Goal: Task Accomplishment & Management: Manage account settings

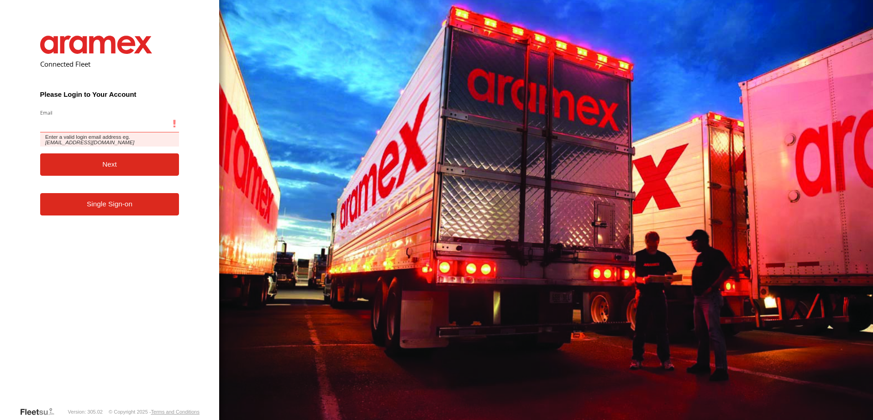
click at [81, 118] on input "Email" at bounding box center [109, 124] width 139 height 16
paste input "**********"
type input "**********"
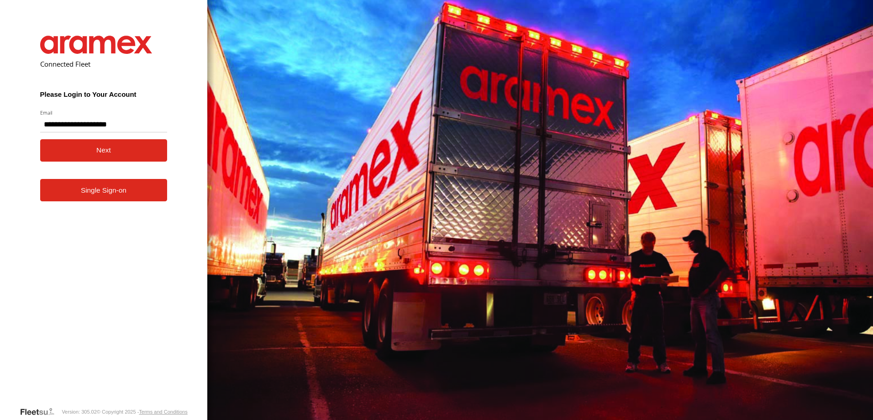
click at [118, 154] on button "Next" at bounding box center [103, 150] width 127 height 22
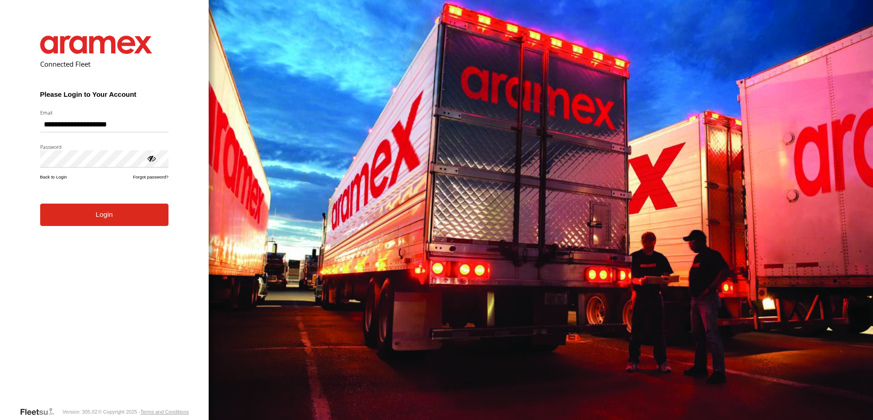
click at [115, 214] on button "Login" at bounding box center [104, 215] width 128 height 22
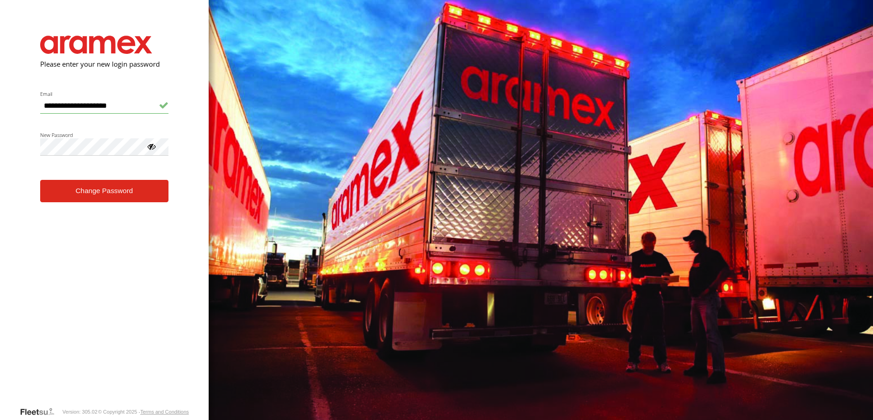
click at [153, 146] on div at bounding box center [151, 146] width 9 height 9
click at [136, 190] on button "Change Password" at bounding box center [104, 191] width 128 height 22
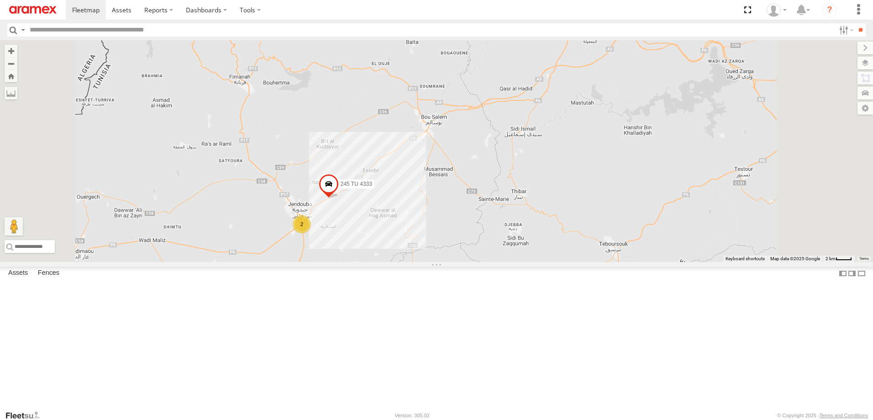
click at [0, 0] on span at bounding box center [0, 0] width 0 height 0
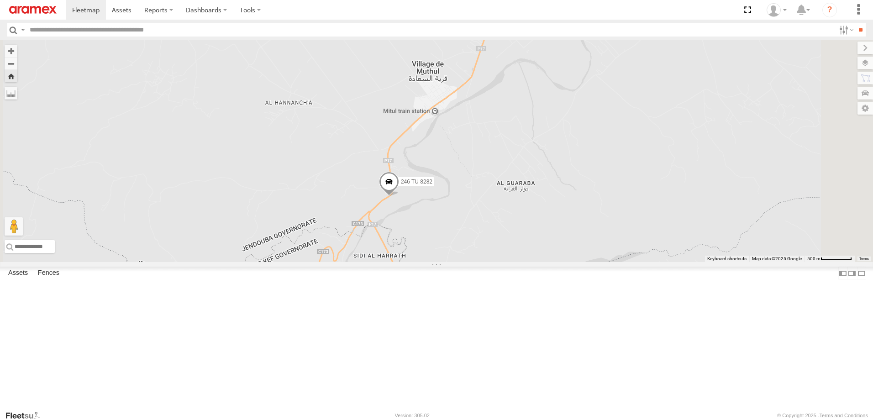
click at [0, 0] on span at bounding box center [0, 0] width 0 height 0
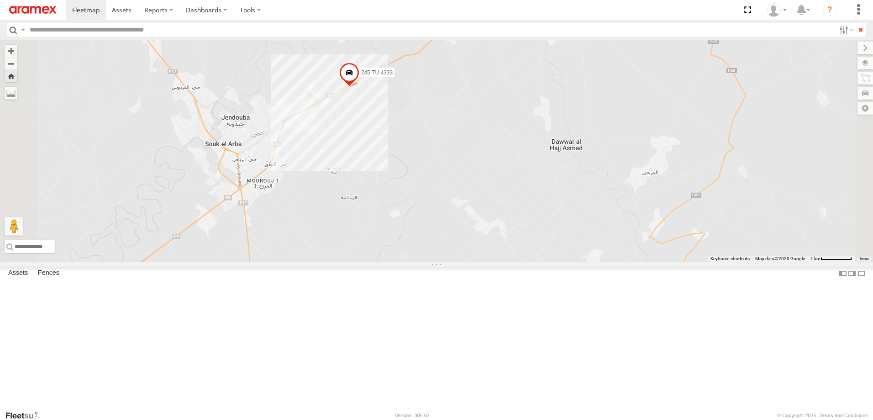
click at [0, 0] on span at bounding box center [0, 0] width 0 height 0
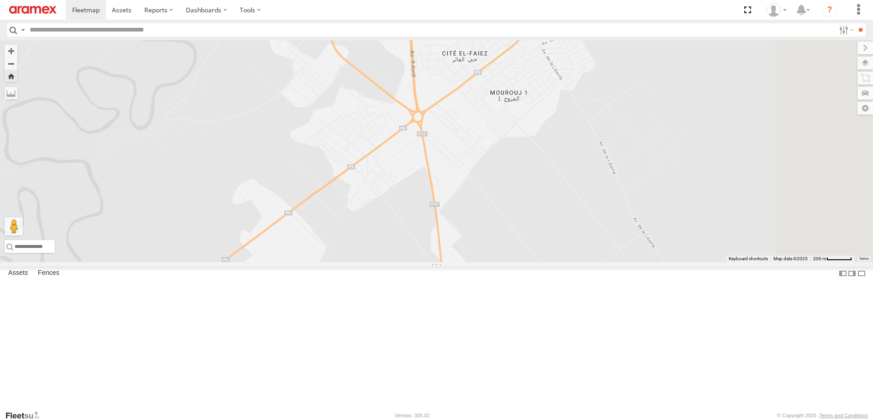
drag, startPoint x: 687, startPoint y: 182, endPoint x: 588, endPoint y: 197, distance: 100.7
click at [588, 197] on div "241 TU 2032" at bounding box center [436, 151] width 873 height 222
click at [56, 280] on label "Fences" at bounding box center [48, 273] width 31 height 13
click at [27, 280] on label "Assets" at bounding box center [18, 273] width 29 height 13
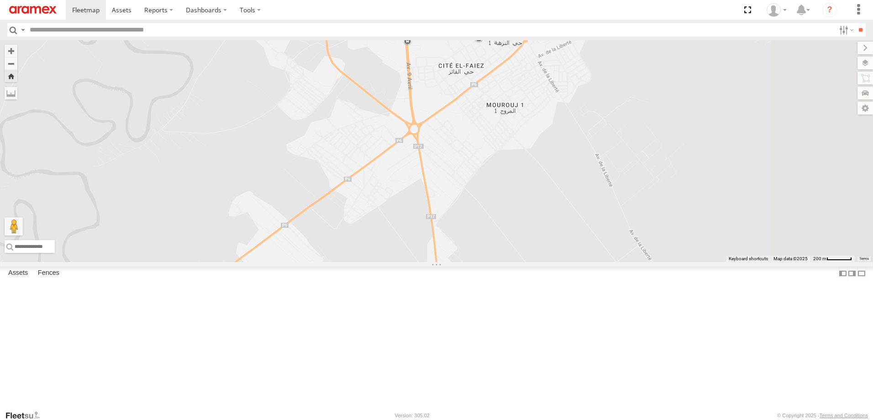
drag, startPoint x: 303, startPoint y: 113, endPoint x: 300, endPoint y: 127, distance: 14.5
click at [300, 127] on div "241 TU 2032" at bounding box center [436, 151] width 873 height 222
click at [0, 0] on span at bounding box center [0, 0] width 0 height 0
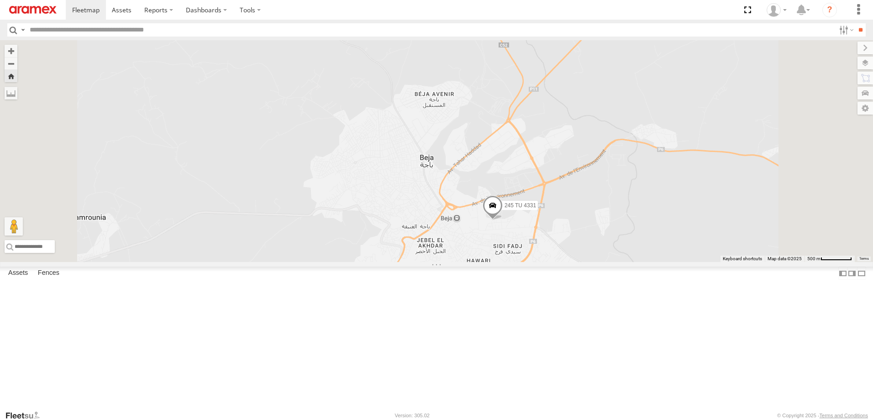
click at [0, 0] on span at bounding box center [0, 0] width 0 height 0
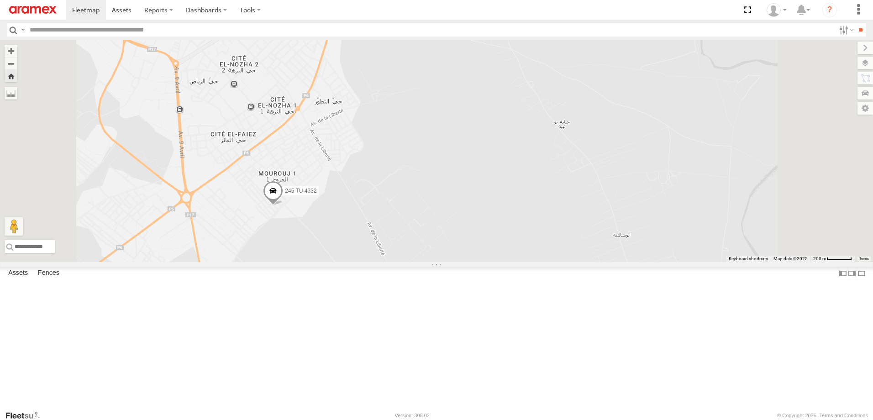
click at [0, 0] on span at bounding box center [0, 0] width 0 height 0
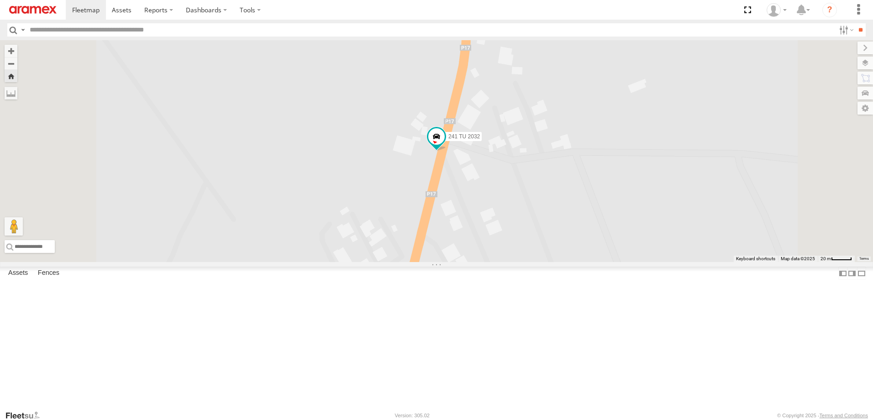
click at [0, 0] on span at bounding box center [0, 0] width 0 height 0
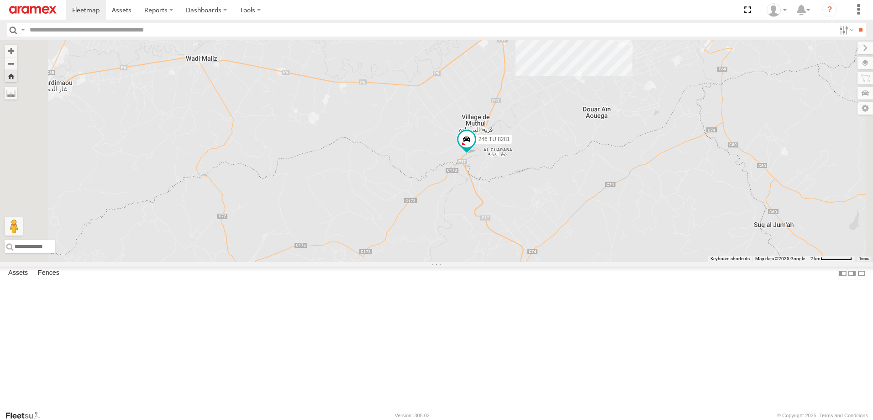
click at [0, 0] on span at bounding box center [0, 0] width 0 height 0
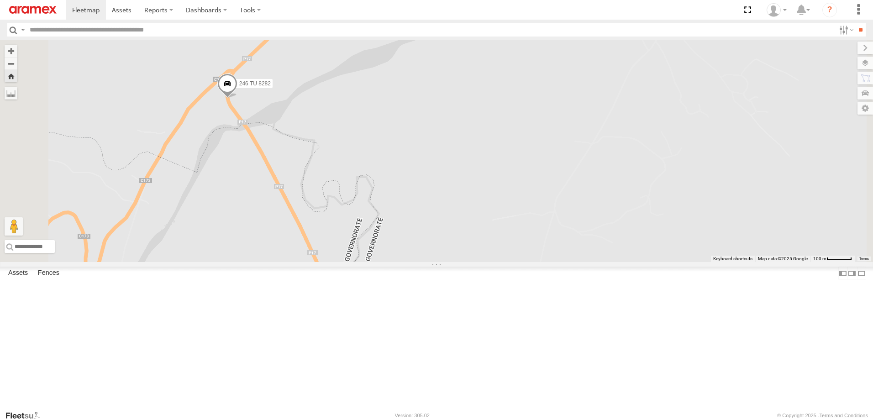
drag, startPoint x: 517, startPoint y: 193, endPoint x: 658, endPoint y: 152, distance: 147.1
click at [658, 152] on div "246 TU 8282" at bounding box center [436, 151] width 873 height 222
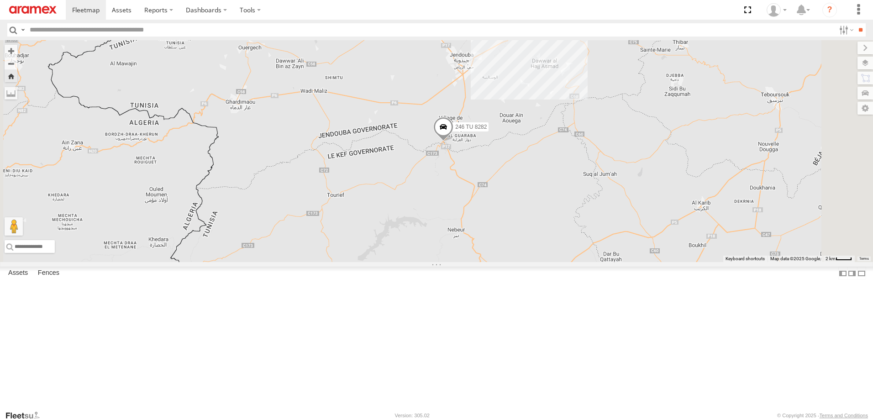
drag, startPoint x: 714, startPoint y: 181, endPoint x: 632, endPoint y: 215, distance: 89.1
click at [654, 217] on div "246 TU 8282" at bounding box center [436, 151] width 873 height 222
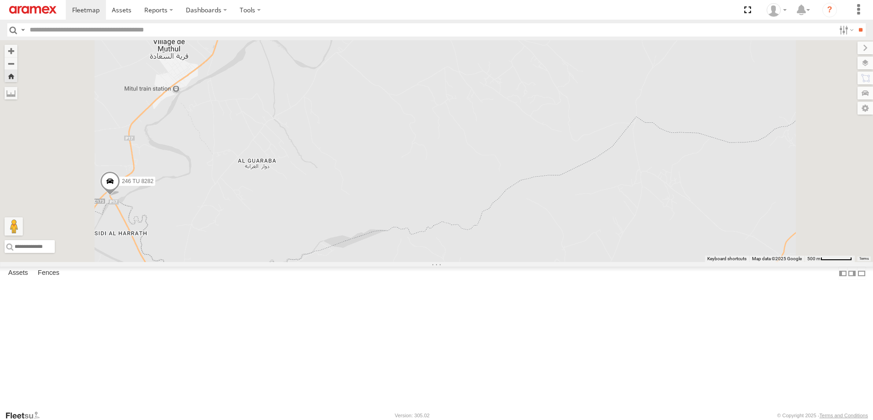
click at [0, 0] on link at bounding box center [0, 0] width 0 height 0
